Goal: Task Accomplishment & Management: Use online tool/utility

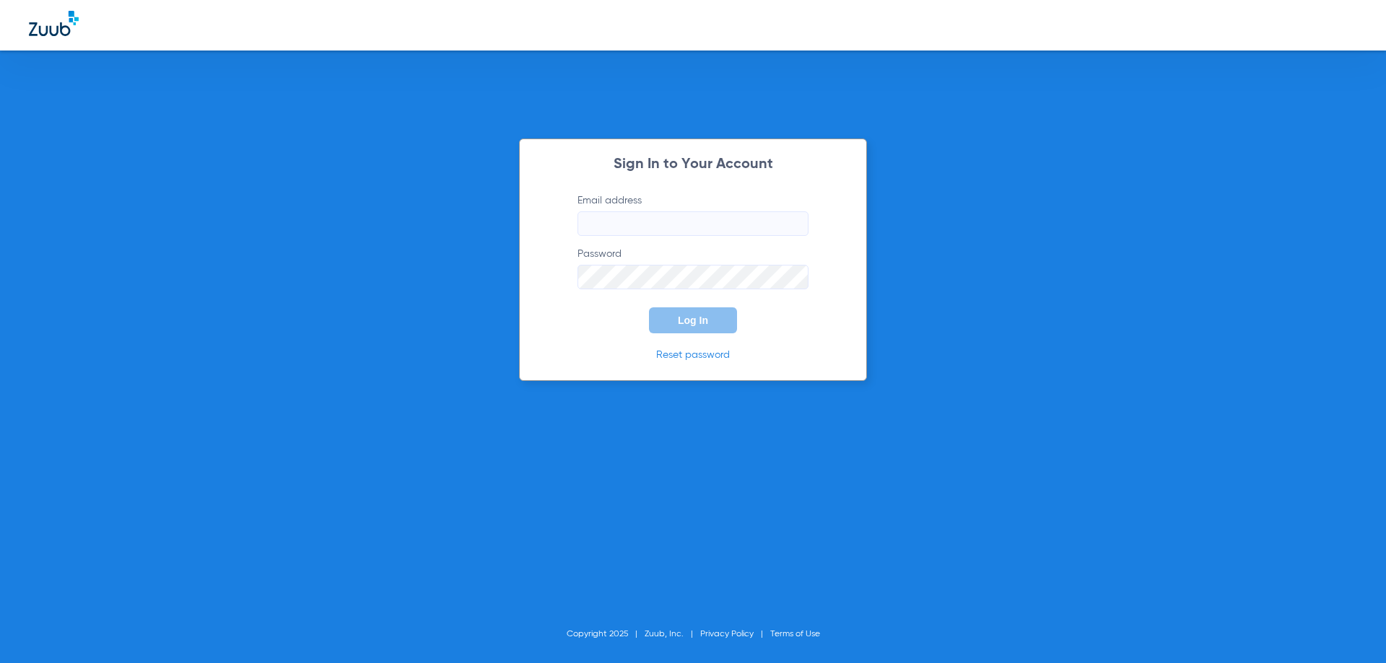
type input "[EMAIL_ADDRESS][DOMAIN_NAME]"
click at [722, 328] on button "Log In" at bounding box center [693, 321] width 88 height 26
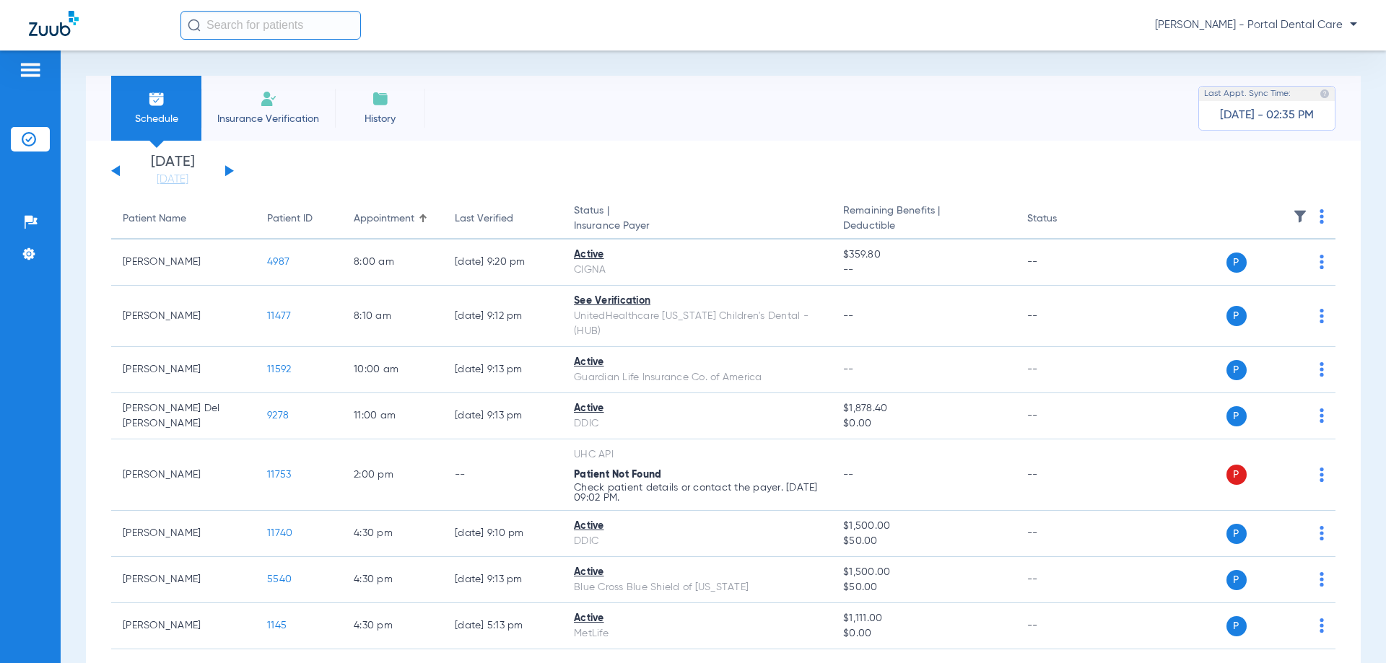
click at [232, 170] on button at bounding box center [229, 170] width 9 height 11
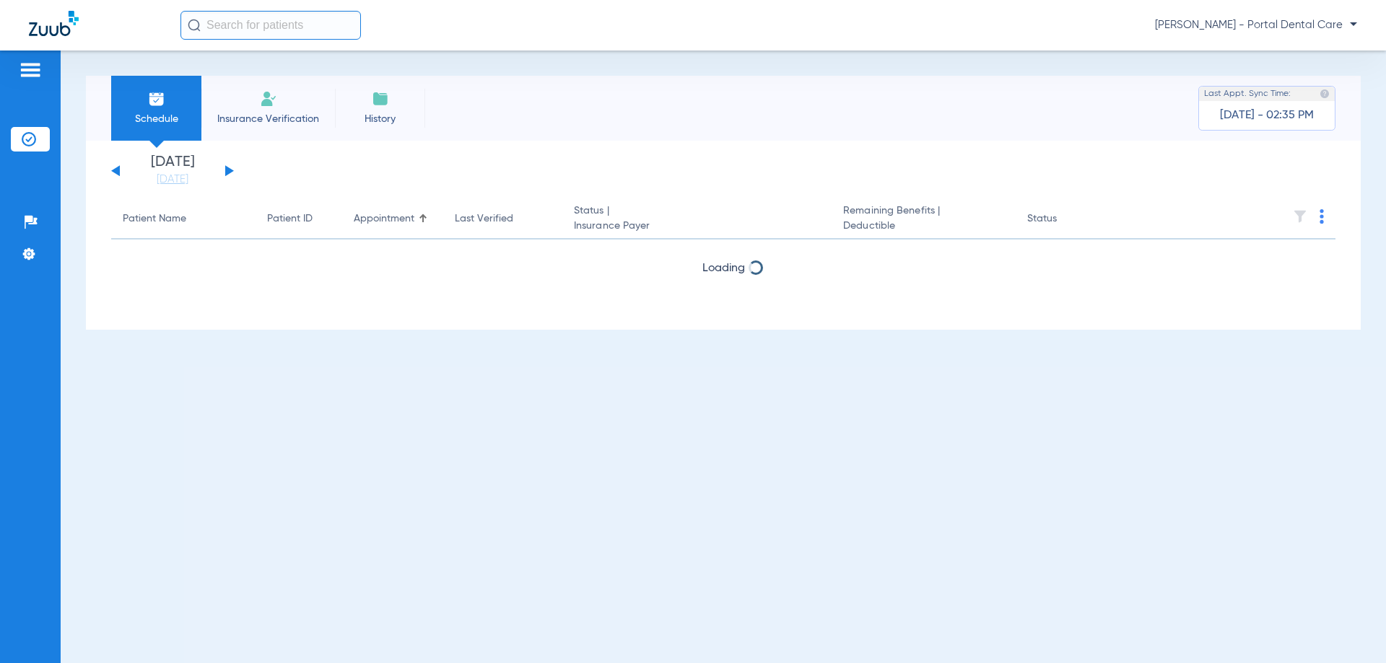
click at [232, 172] on button at bounding box center [229, 170] width 9 height 11
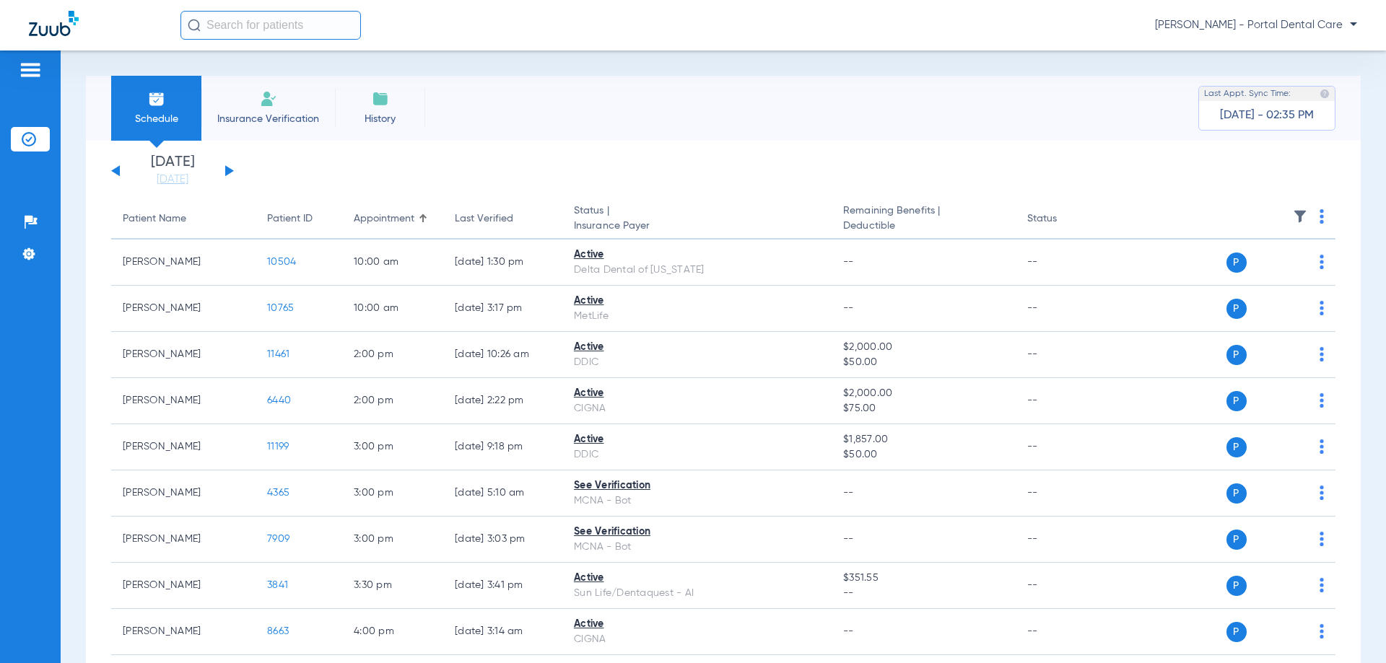
click at [1320, 215] on img at bounding box center [1322, 216] width 4 height 14
click at [1220, 278] on span "Verify All" at bounding box center [1256, 274] width 90 height 10
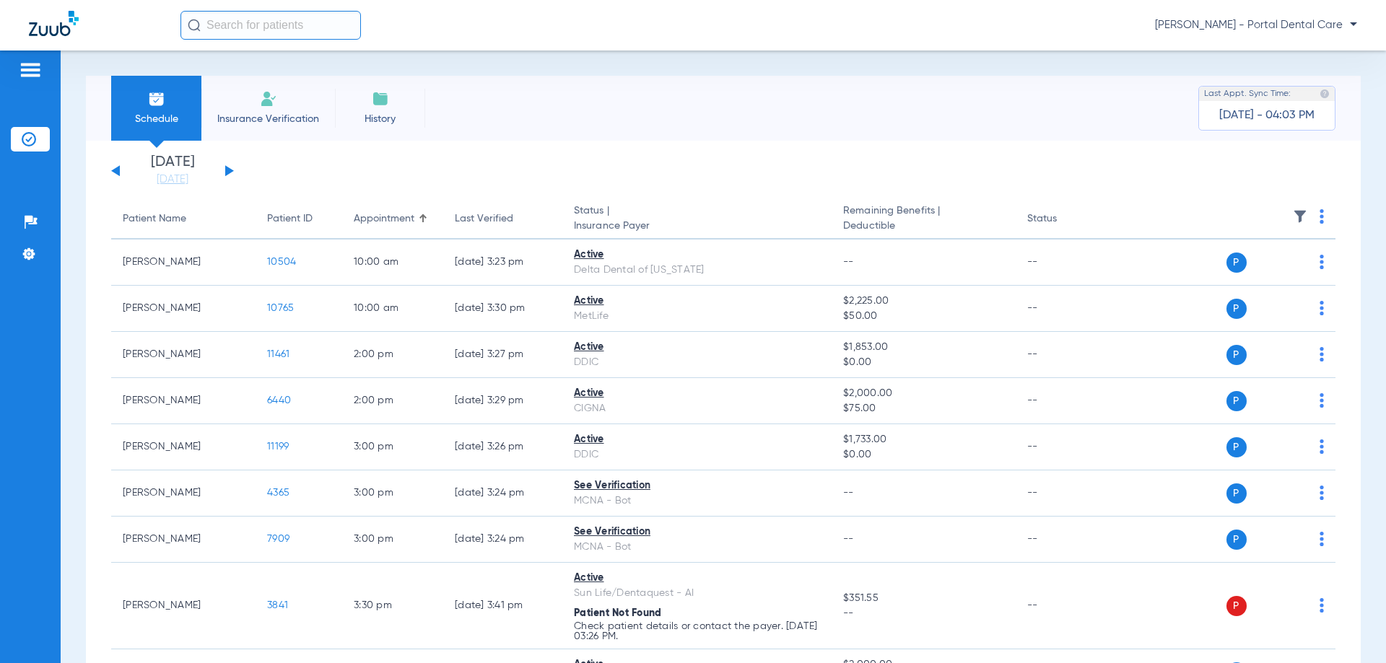
drag, startPoint x: 93, startPoint y: 543, endPoint x: 81, endPoint y: 558, distance: 19.5
